Goal: Find specific page/section: Find specific page/section

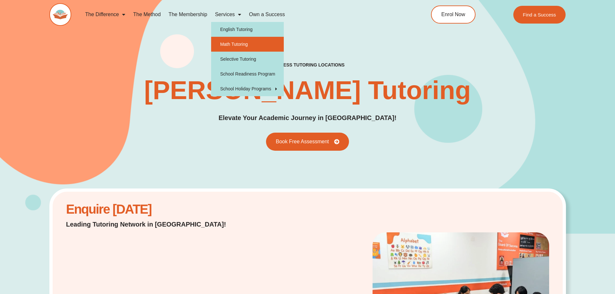
click at [231, 45] on link "Math Tutoring" at bounding box center [247, 44] width 73 height 15
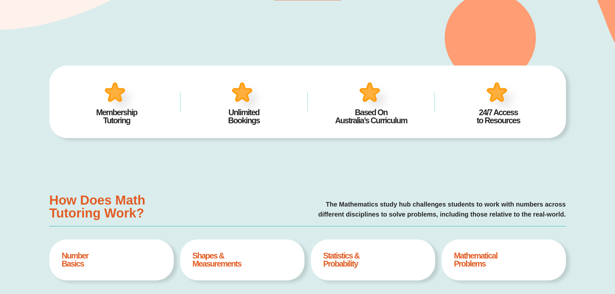
type input "*"
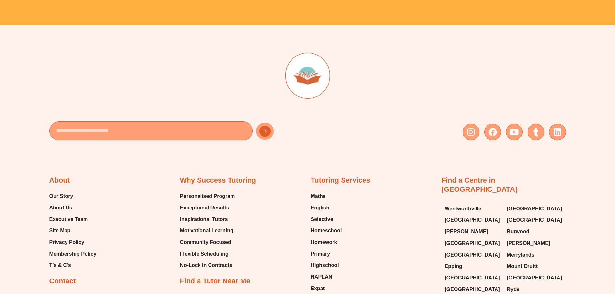
scroll to position [2412, 0]
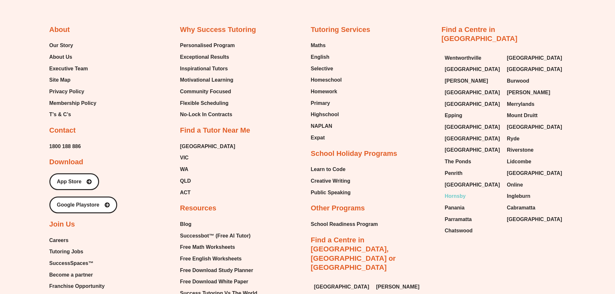
click at [457, 192] on span "Hornsby" at bounding box center [455, 197] width 21 height 10
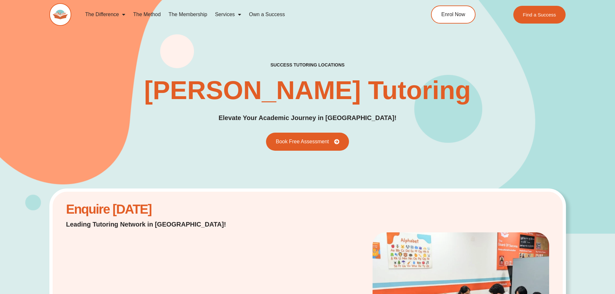
drag, startPoint x: 133, startPoint y: 1, endPoint x: 305, endPoint y: 53, distance: 180.1
click at [305, 53] on div "success tutoring locations Hornsby Tutoring Elevate Your Academic Journey in Ho…" at bounding box center [307, 106] width 517 height 255
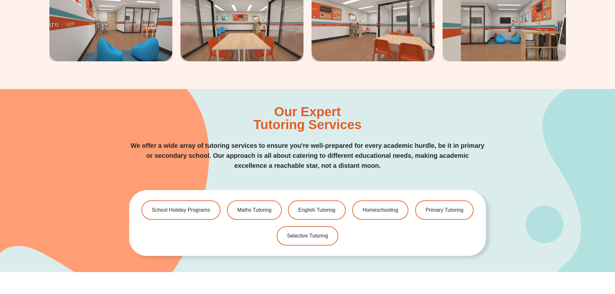
scroll to position [1508, 0]
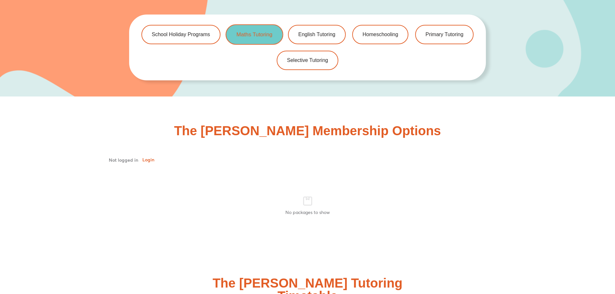
click at [262, 37] on span "Maths Tutoring" at bounding box center [254, 34] width 36 height 5
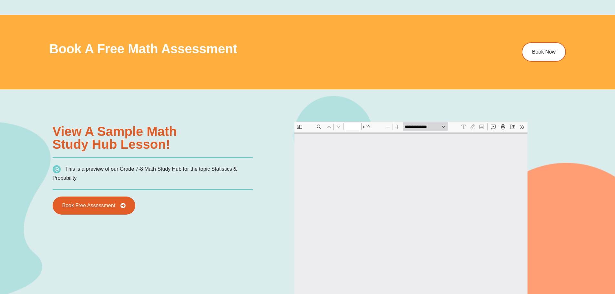
type input "*"
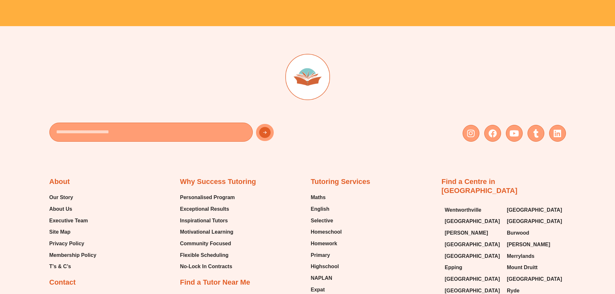
scroll to position [2410, 0]
